Goal: Task Accomplishment & Management: Complete application form

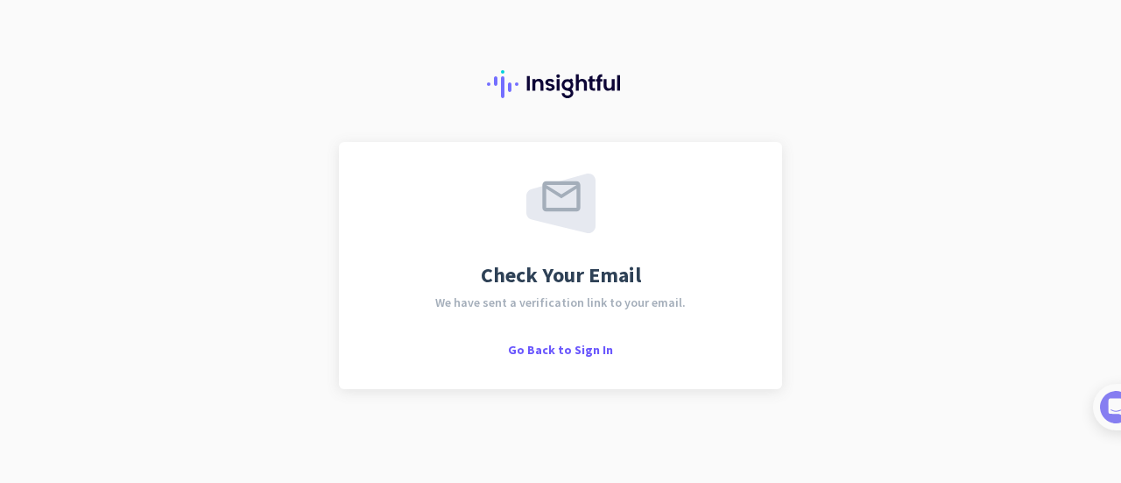
click at [241, 243] on div "Check Your Email We have sent a verification link to your email. Go Back to Sig…" at bounding box center [560, 241] width 1121 height 483
click at [1039, 171] on div "Check Your Email We have sent a verification link to your email. Go Back to Sig…" at bounding box center [560, 241] width 1121 height 483
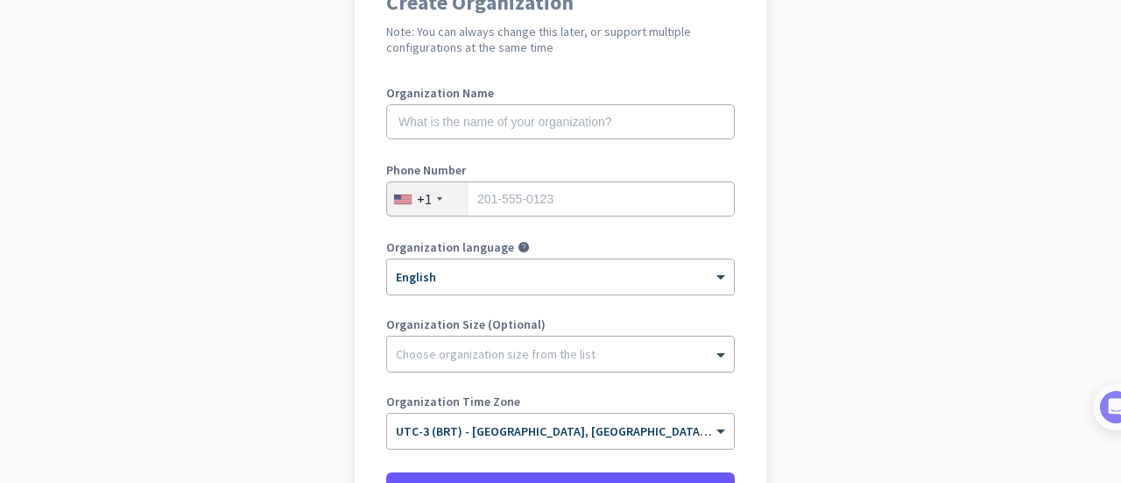
scroll to position [177, 0]
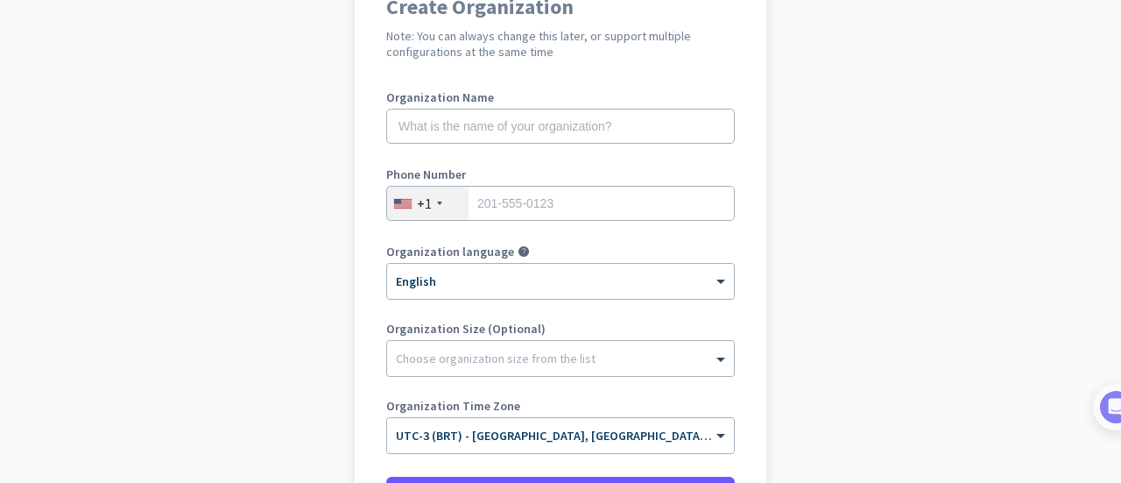
click at [628, 58] on h2 "Note: You can always change this later, or support multiple configurations at t…" at bounding box center [560, 44] width 349 height 32
click at [585, 90] on div "Create Organization Note: You can always change this later, or support multiple…" at bounding box center [561, 274] width 412 height 618
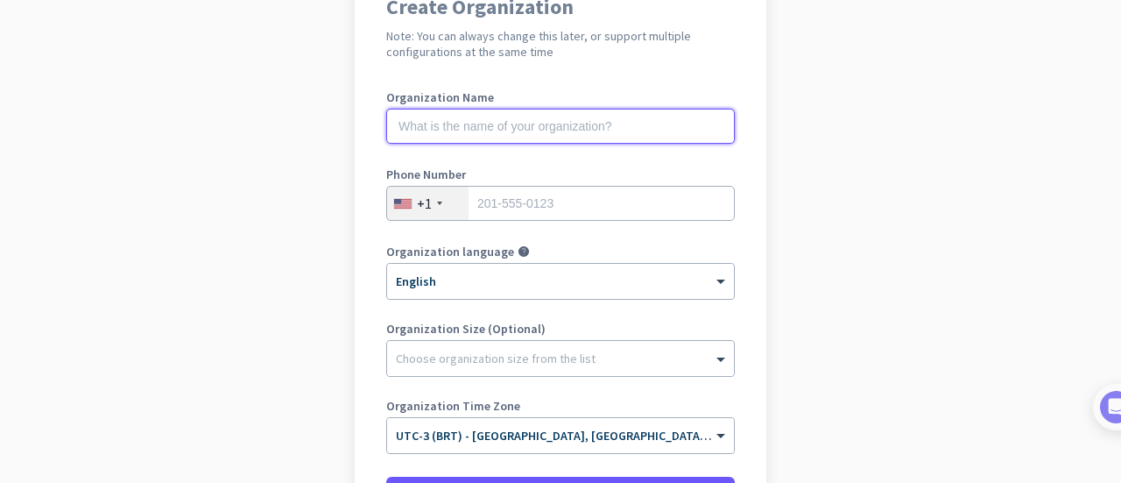
click at [567, 115] on input "text" at bounding box center [560, 126] width 349 height 35
type input "h"
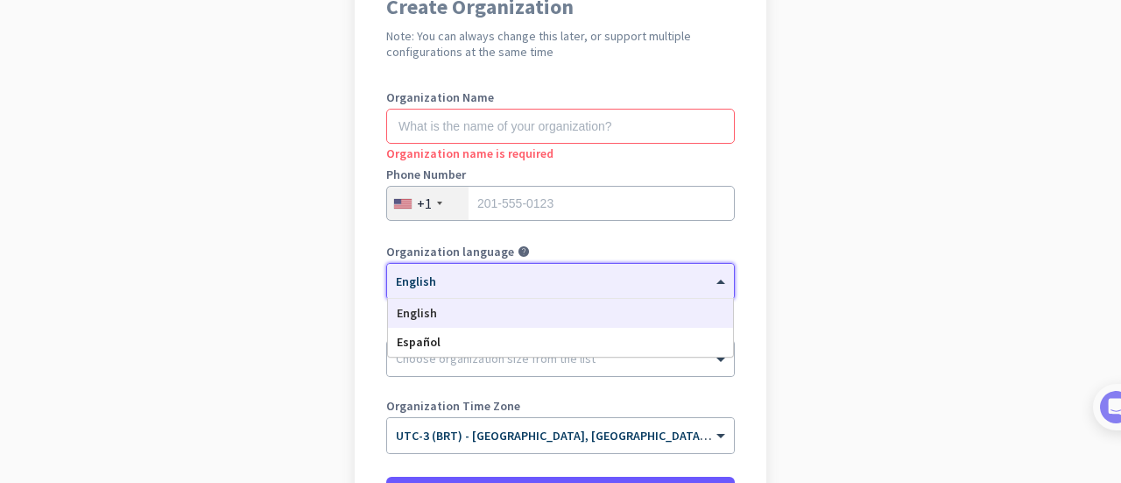
click at [511, 272] on div at bounding box center [560, 275] width 347 height 15
click at [445, 342] on div "Español" at bounding box center [560, 342] width 345 height 29
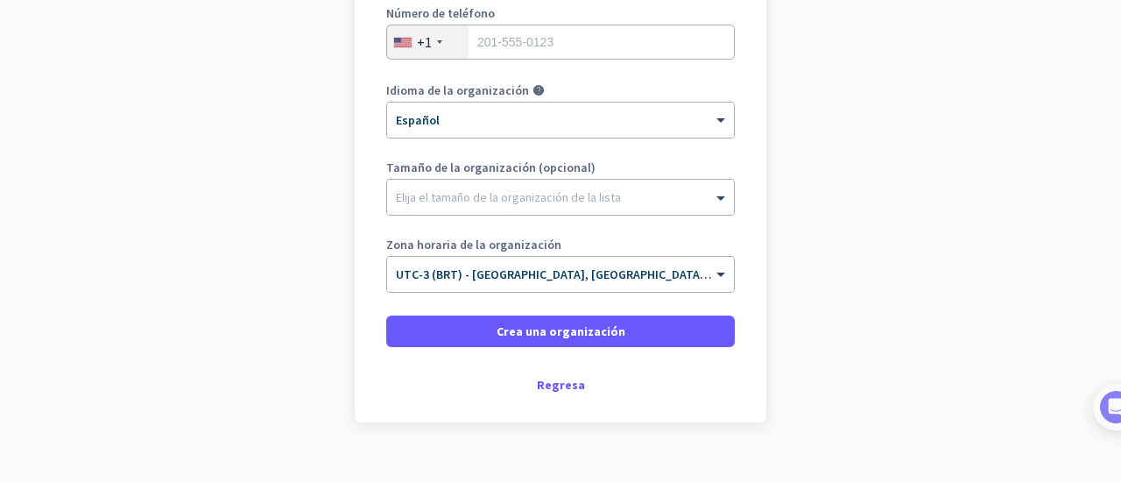
scroll to position [342, 0]
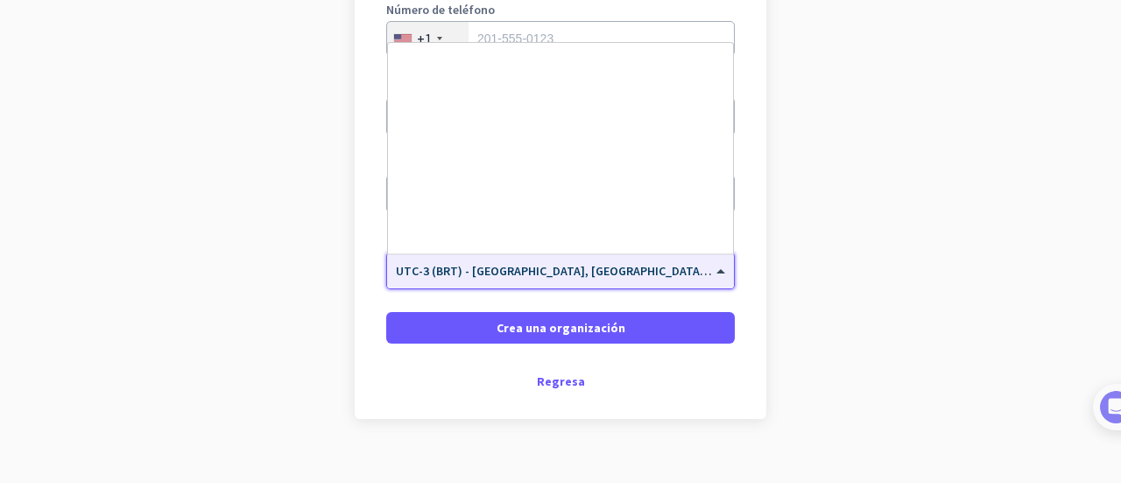
click at [699, 272] on span "UTC-3 (BRT) - [GEOGRAPHIC_DATA], [GEOGRAPHIC_DATA], [GEOGRAPHIC_DATA], [GEOGRAP…" at bounding box center [669, 271] width 546 height 16
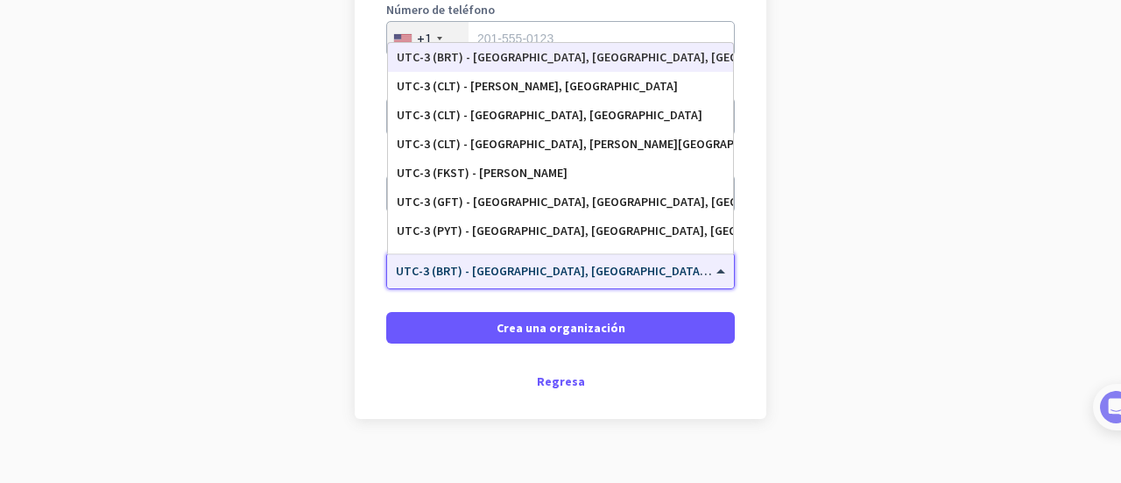
click at [671, 60] on div "UTC-3 (BRT) - [GEOGRAPHIC_DATA], [GEOGRAPHIC_DATA], [GEOGRAPHIC_DATA], [GEOGRAP…" at bounding box center [561, 57] width 328 height 15
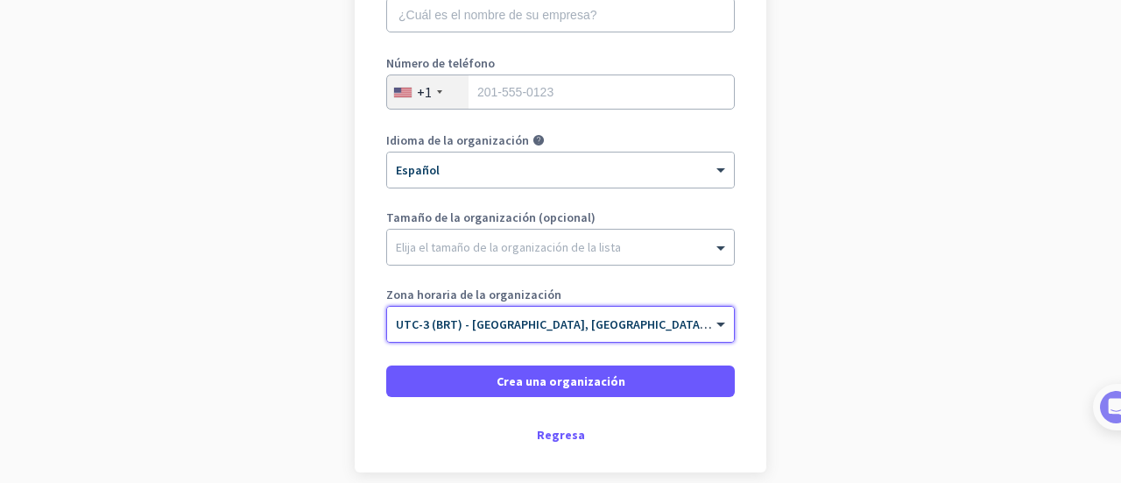
scroll to position [284, 0]
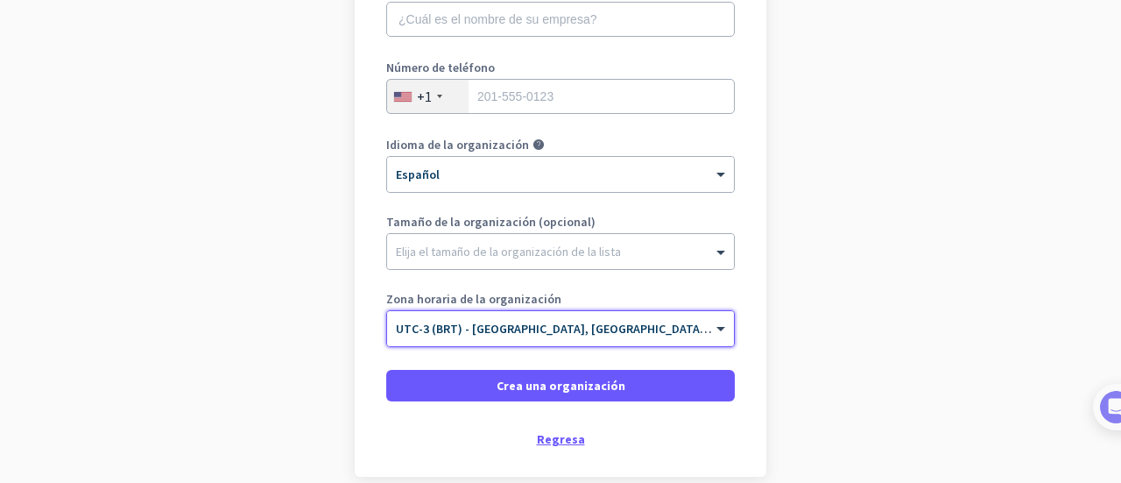
click at [562, 436] on div "Regresa" at bounding box center [560, 439] width 349 height 12
